Goal: Use online tool/utility: Utilize a website feature to perform a specific function

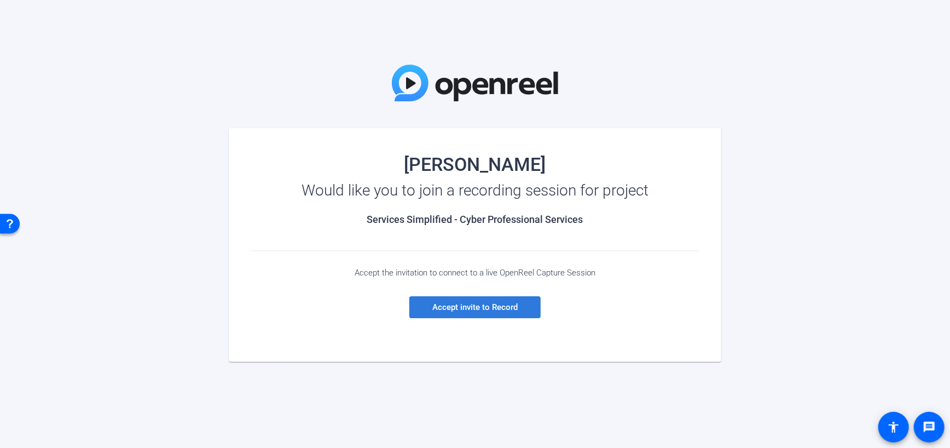
click at [492, 307] on span "Accept invite to Record" at bounding box center [474, 307] width 85 height 10
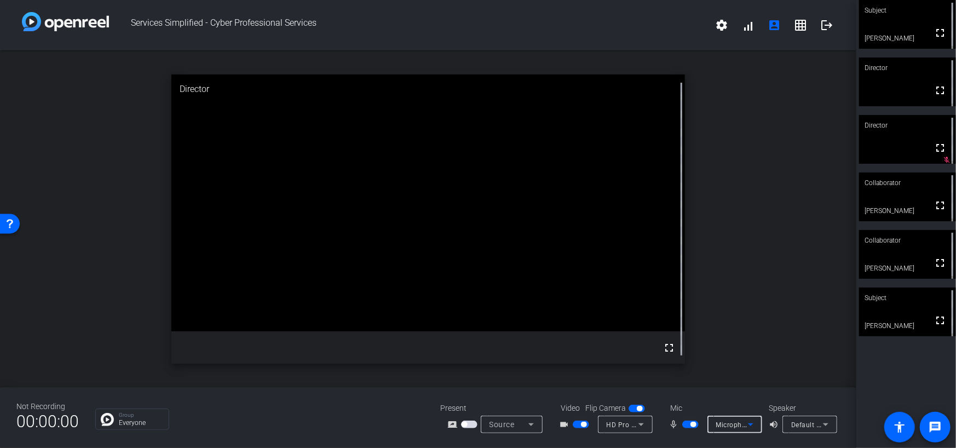
click at [751, 422] on icon at bounding box center [750, 424] width 13 height 13
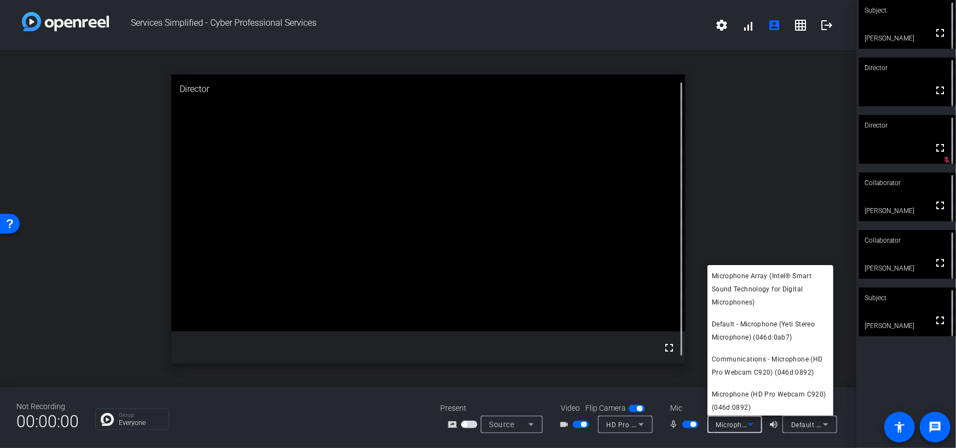
scroll to position [37, 0]
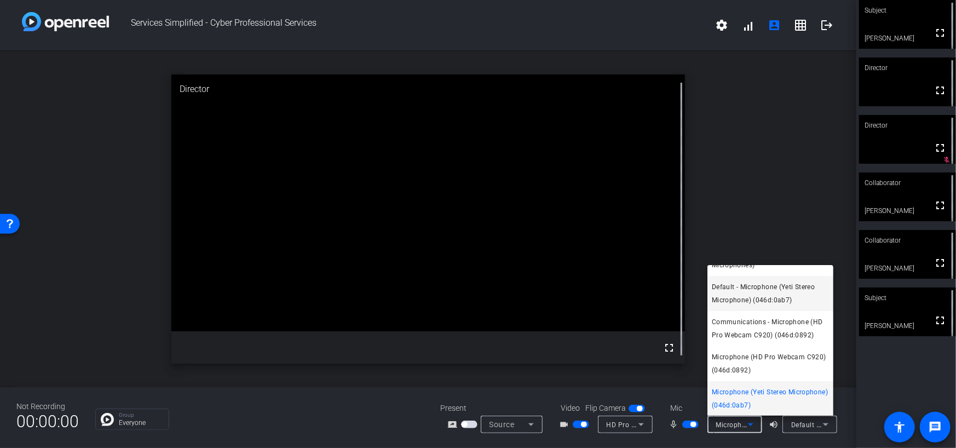
click at [729, 287] on span "Default - Microphone (Yeti Stereo Microphone) (046d:0ab7)" at bounding box center [770, 293] width 117 height 26
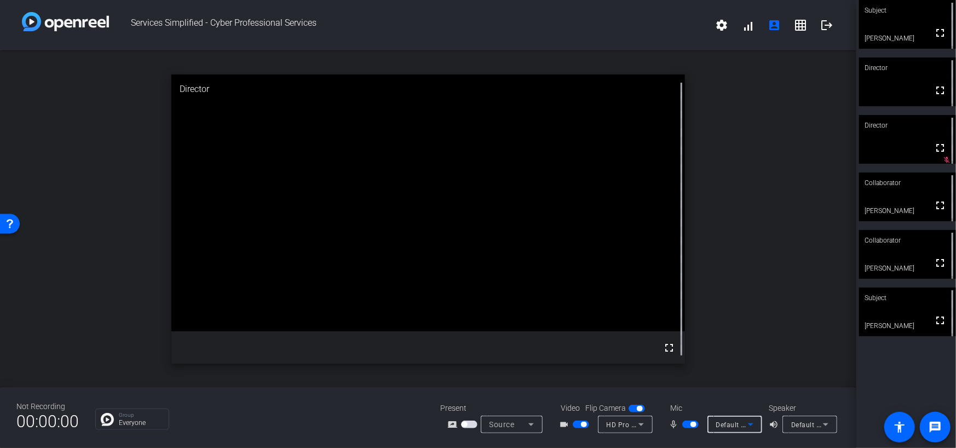
click at [751, 419] on icon at bounding box center [750, 424] width 13 height 13
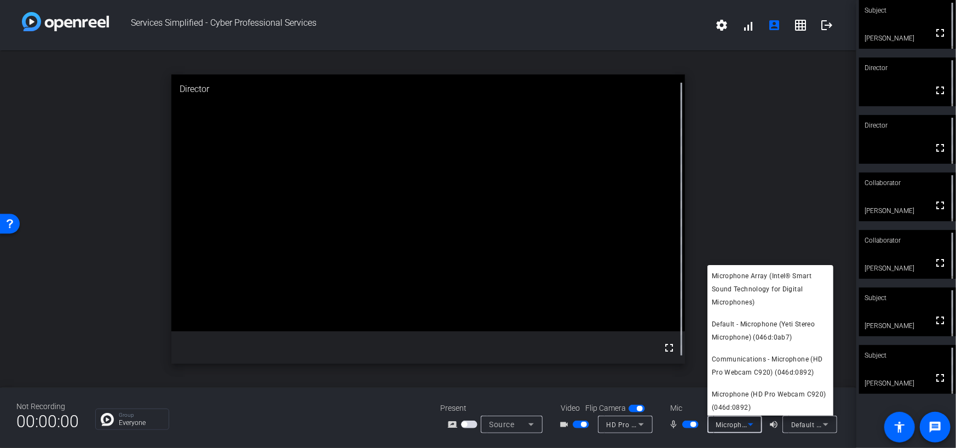
click at [825, 26] on div at bounding box center [478, 224] width 956 height 448
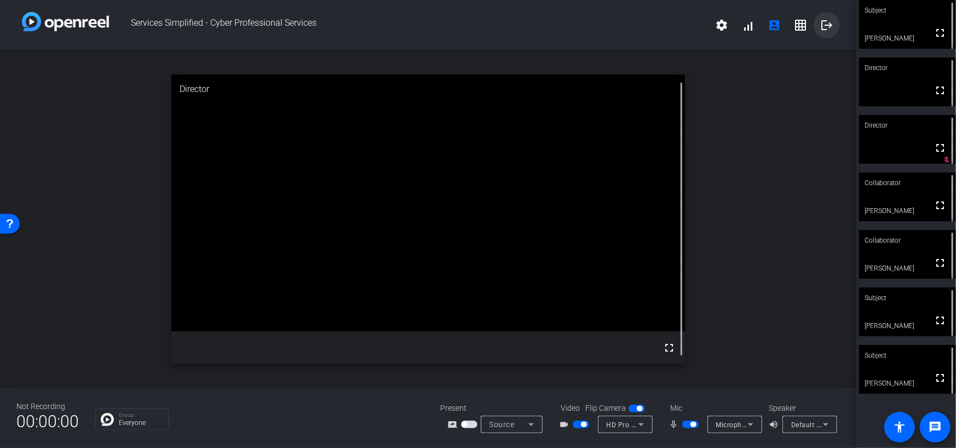
click at [828, 26] on mat-icon "logout" at bounding box center [826, 25] width 13 height 13
click at [749, 422] on icon at bounding box center [750, 424] width 13 height 13
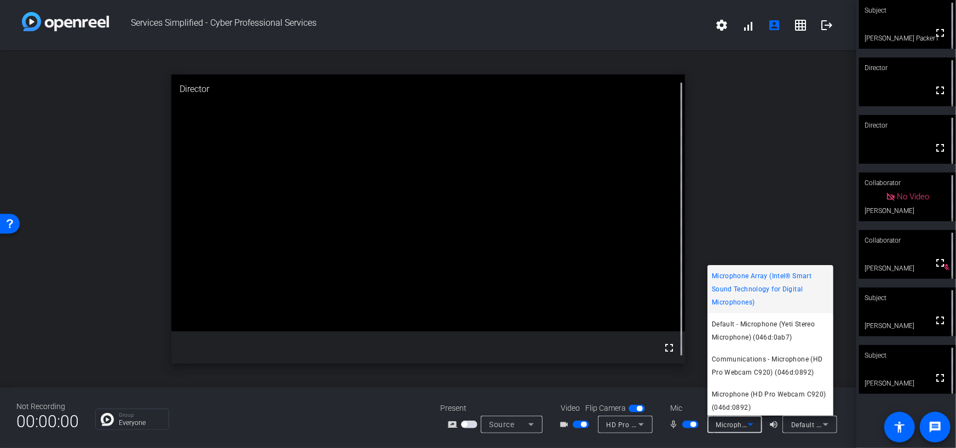
click at [823, 23] on div at bounding box center [478, 224] width 956 height 448
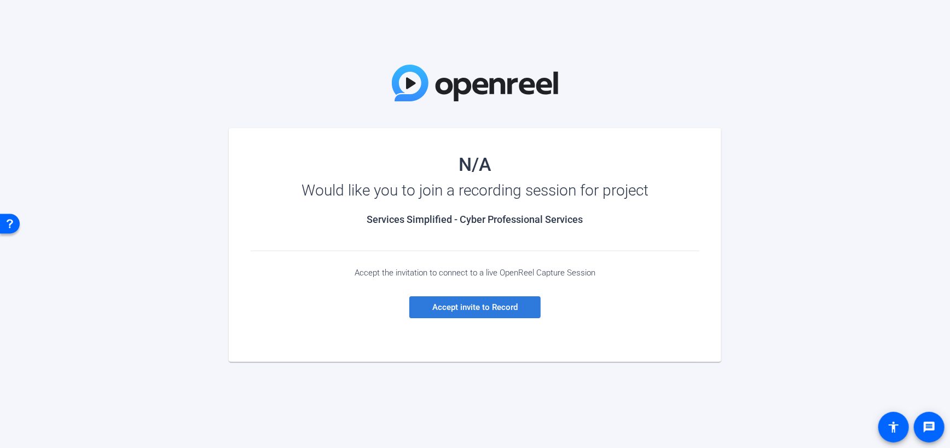
click at [475, 309] on span "Accept invite to Record" at bounding box center [474, 307] width 85 height 10
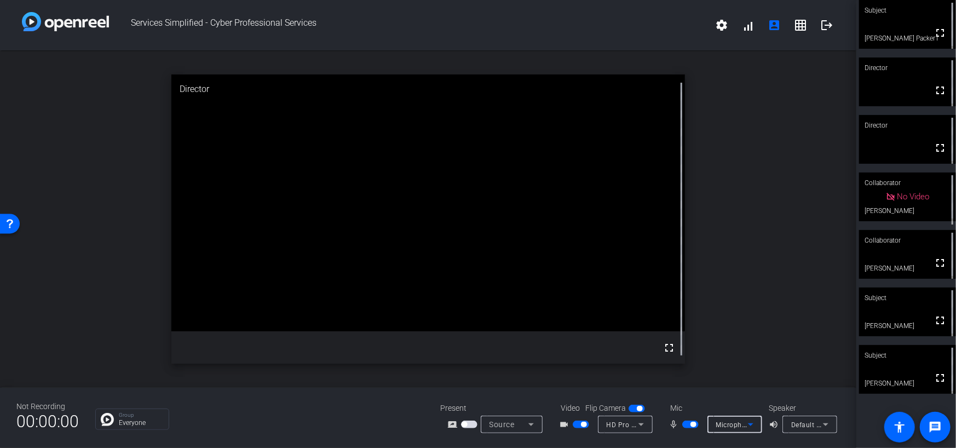
click at [753, 424] on icon at bounding box center [750, 424] width 13 height 13
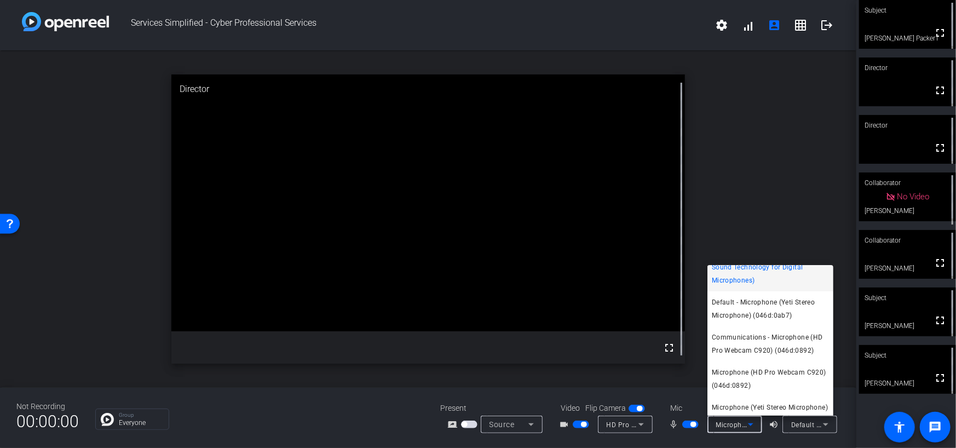
scroll to position [37, 0]
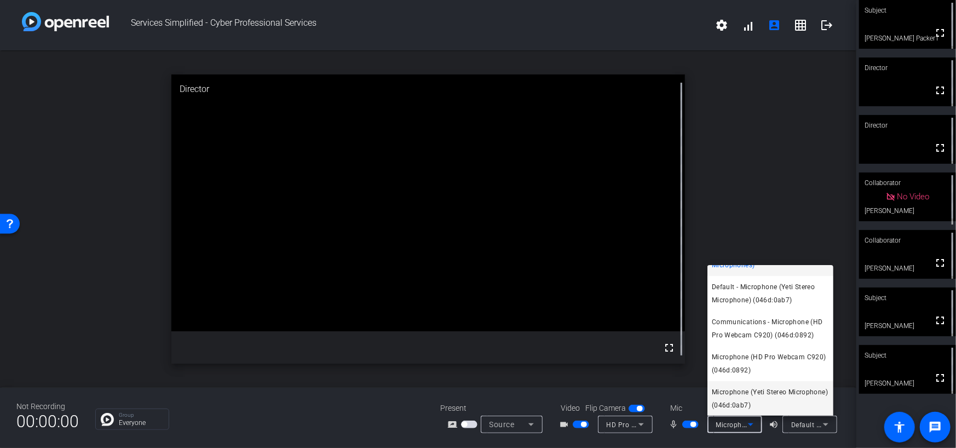
click at [761, 400] on span "Microphone (Yeti Stereo Microphone) (046d:0ab7)" at bounding box center [770, 398] width 117 height 26
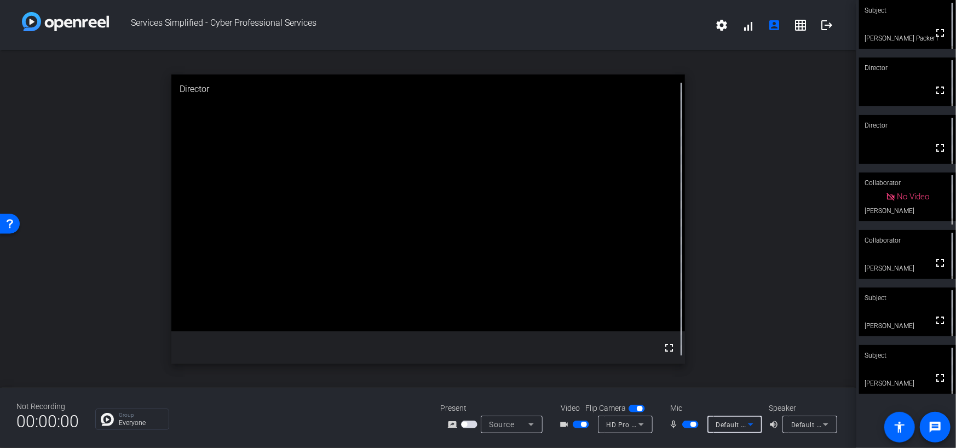
click at [752, 422] on icon at bounding box center [750, 424] width 13 height 13
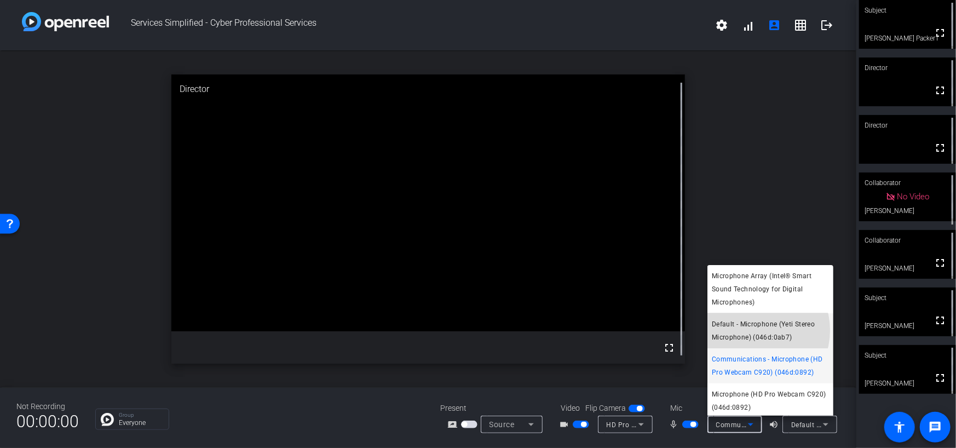
click at [752, 330] on span "Default - Microphone (Yeti Stereo Microphone) (046d:0ab7)" at bounding box center [770, 331] width 117 height 26
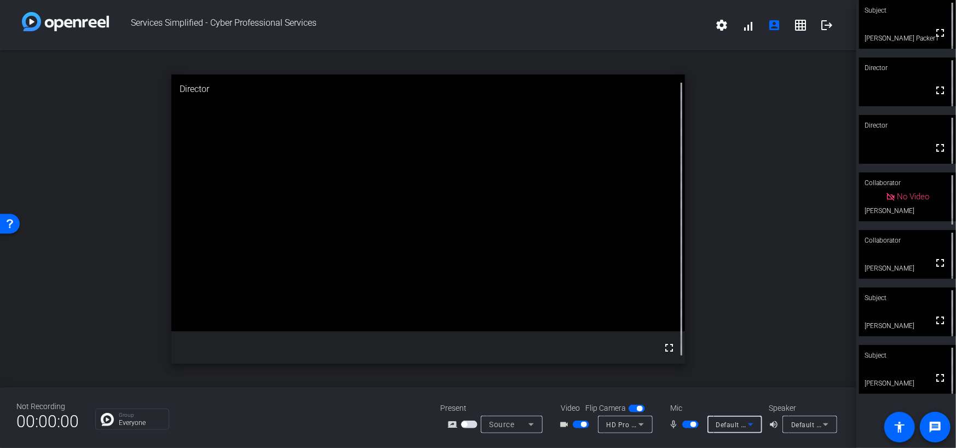
click at [750, 423] on icon at bounding box center [750, 424] width 13 height 13
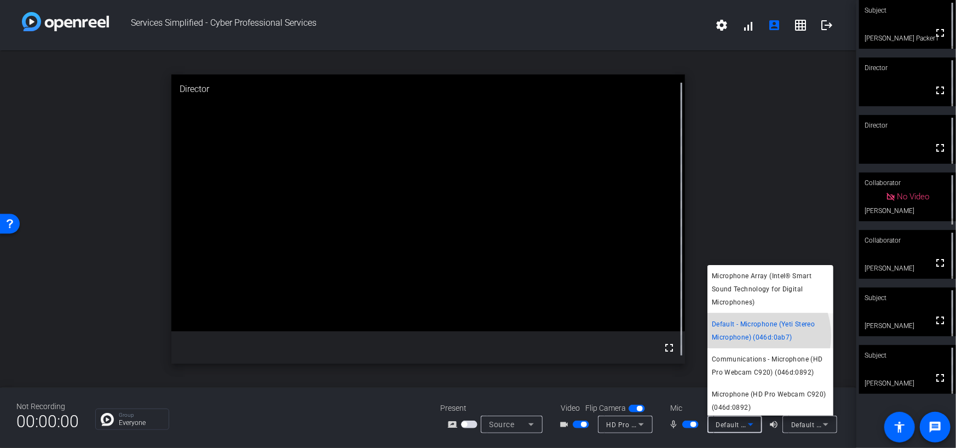
click at [752, 336] on span "Default - Microphone (Yeti Stereo Microphone) (046d:0ab7)" at bounding box center [770, 331] width 117 height 26
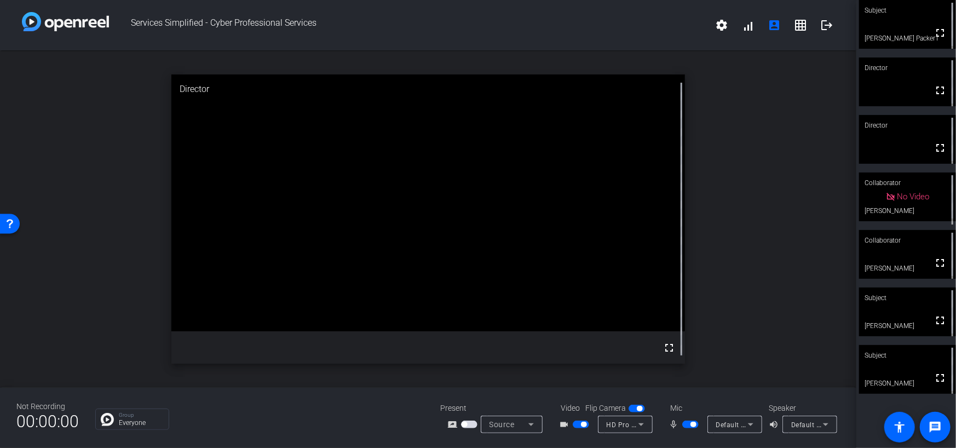
click at [579, 420] on span "button" at bounding box center [581, 424] width 16 height 8
click at [753, 422] on icon at bounding box center [750, 424] width 13 height 13
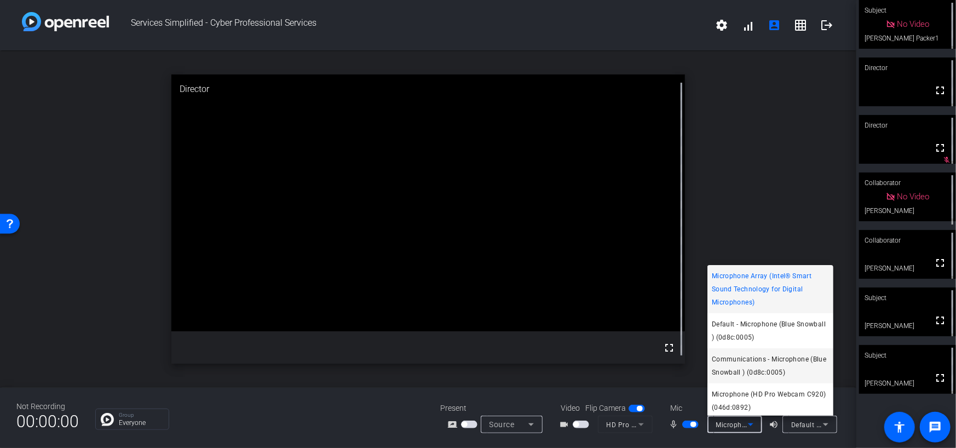
click at [740, 363] on span "Communications - Microphone (Blue Snowball ) (0d8c:0005)" at bounding box center [770, 366] width 117 height 26
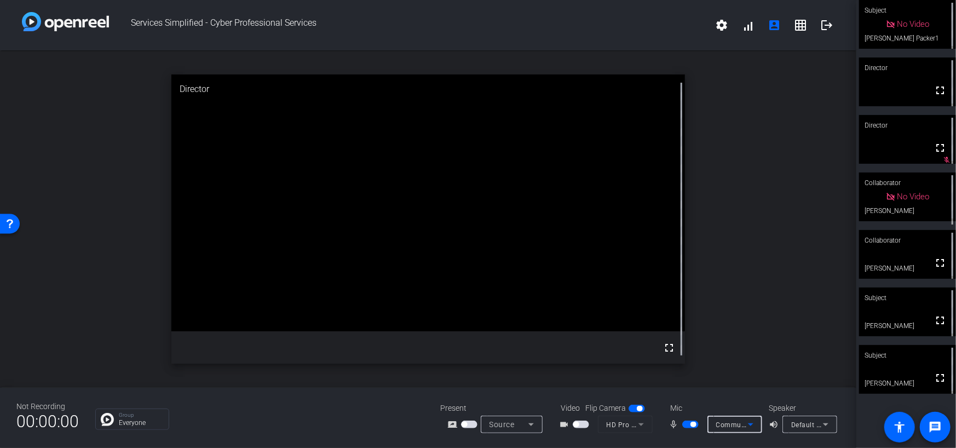
click at [750, 420] on icon at bounding box center [750, 424] width 13 height 13
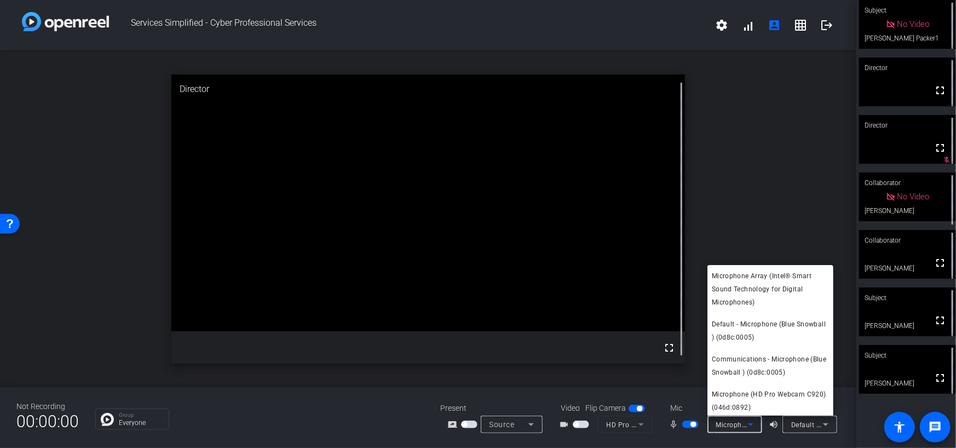
click at [578, 425] on div at bounding box center [478, 224] width 956 height 448
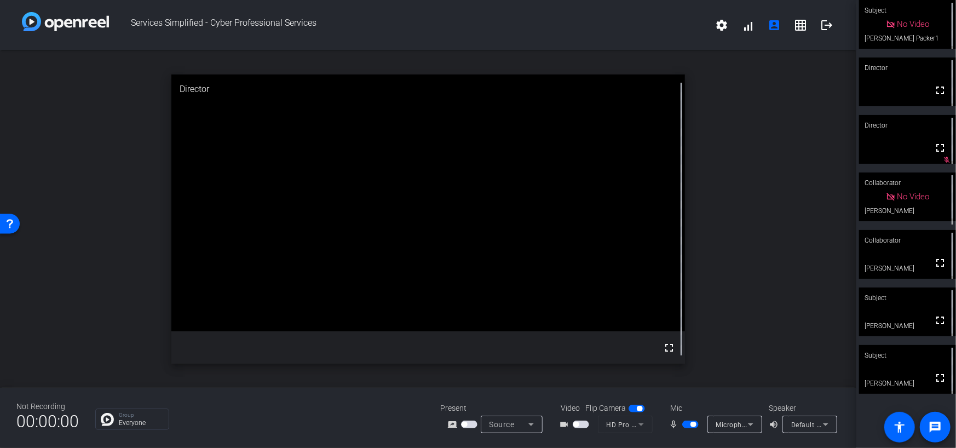
click at [580, 423] on span "button" at bounding box center [581, 424] width 16 height 8
click at [746, 423] on icon at bounding box center [750, 424] width 13 height 13
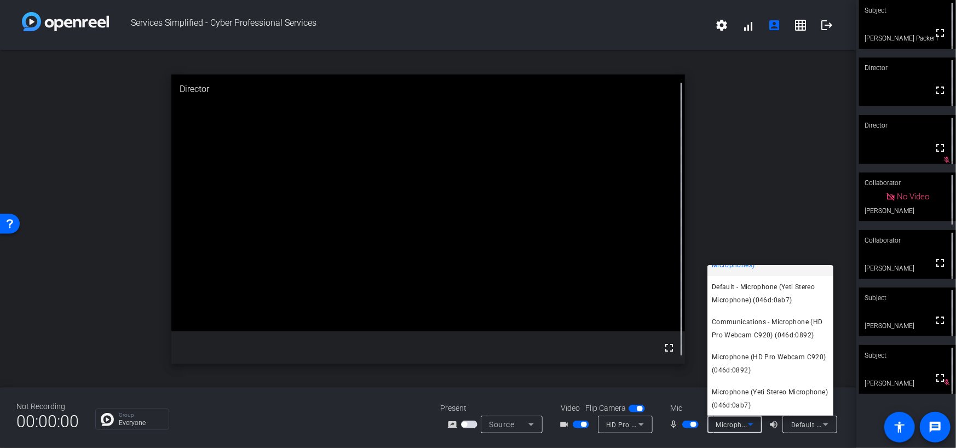
click at [530, 422] on div at bounding box center [478, 224] width 956 height 448
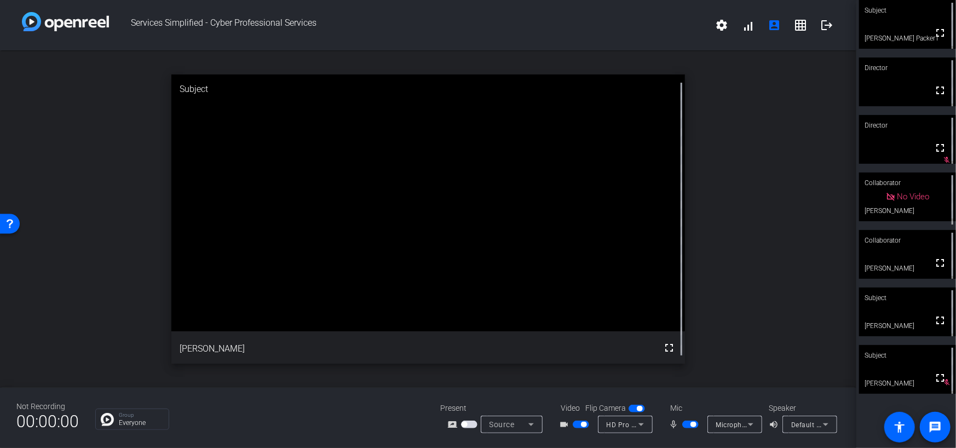
click at [530, 422] on icon at bounding box center [530, 424] width 13 height 13
click at [516, 379] on span "Screen Sharing" at bounding box center [508, 382] width 47 height 13
click at [529, 401] on div "Not Recording 00:00:00 Group Everyone Present screen_share_outline Screen Shari…" at bounding box center [428, 418] width 856 height 60
click at [534, 423] on icon at bounding box center [530, 424] width 13 height 13
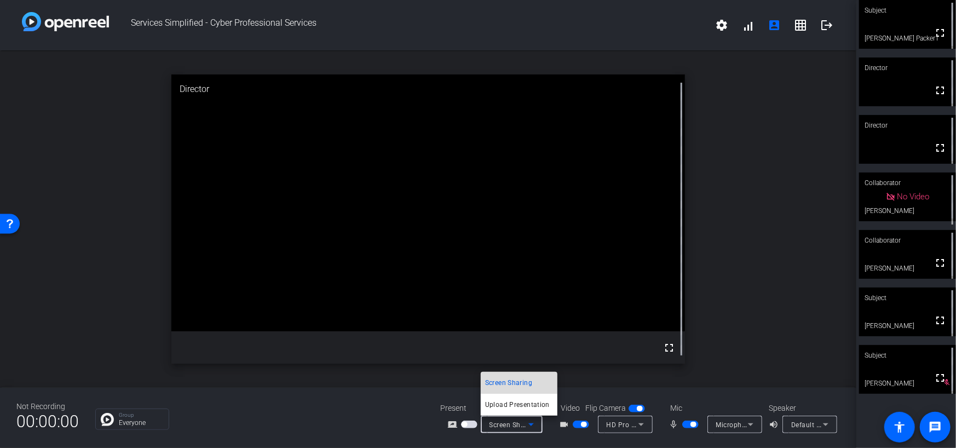
click at [507, 379] on span "Screen Sharing" at bounding box center [508, 382] width 47 height 13
click at [528, 422] on icon at bounding box center [530, 424] width 13 height 13
click at [522, 381] on span "Screen Sharing" at bounding box center [508, 382] width 47 height 13
click at [752, 424] on icon at bounding box center [750, 424] width 5 height 3
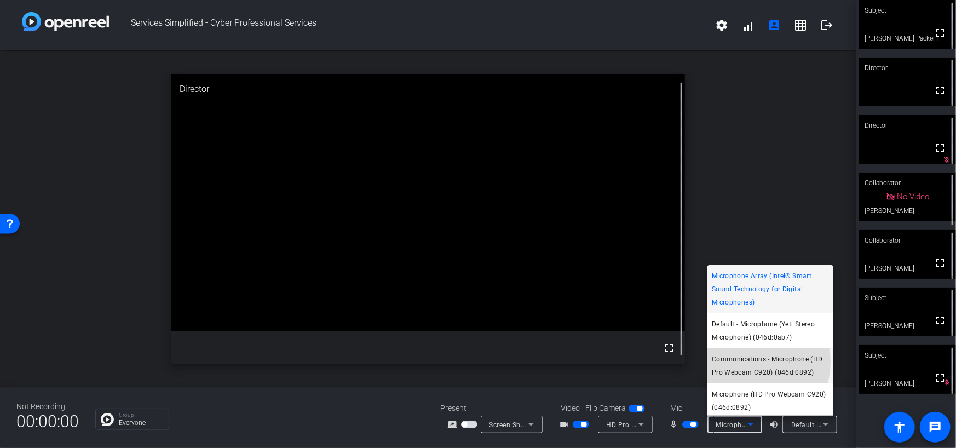
click at [749, 362] on span "Communications - Microphone (HD Pro Webcam C920) (046d:0892)" at bounding box center [770, 366] width 117 height 26
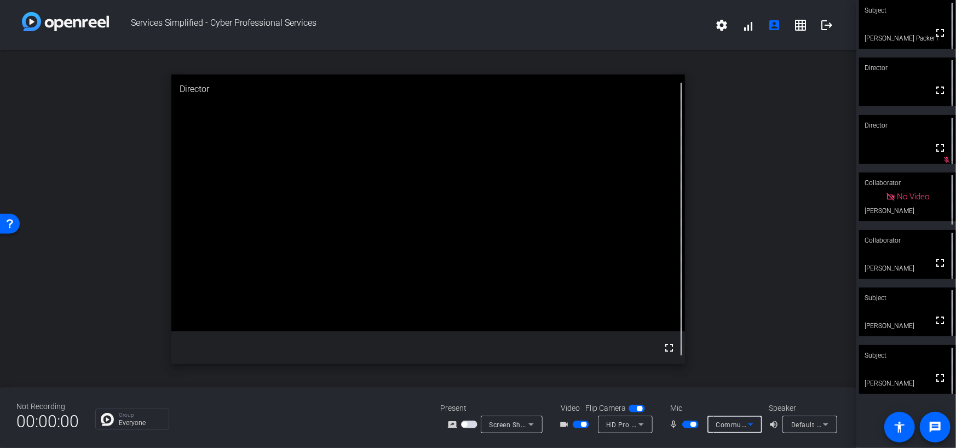
click at [750, 423] on icon at bounding box center [750, 424] width 13 height 13
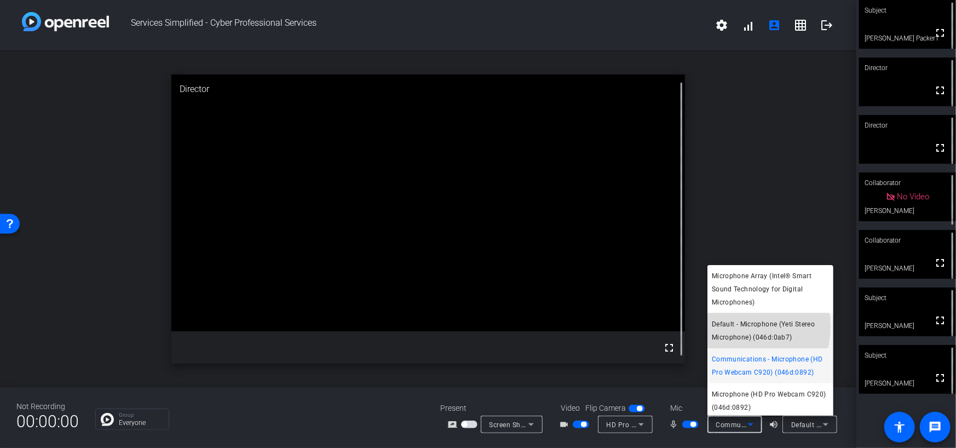
click at [739, 326] on span "Default - Microphone (Yeti Stereo Microphone) (046d:0ab7)" at bounding box center [770, 331] width 117 height 26
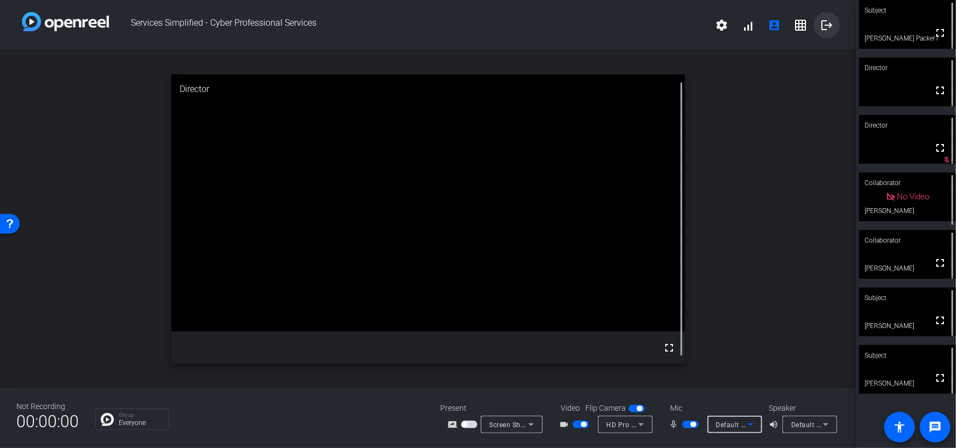
click at [824, 26] on mat-icon "logout" at bounding box center [826, 25] width 13 height 13
